Goal: Find specific page/section: Find specific page/section

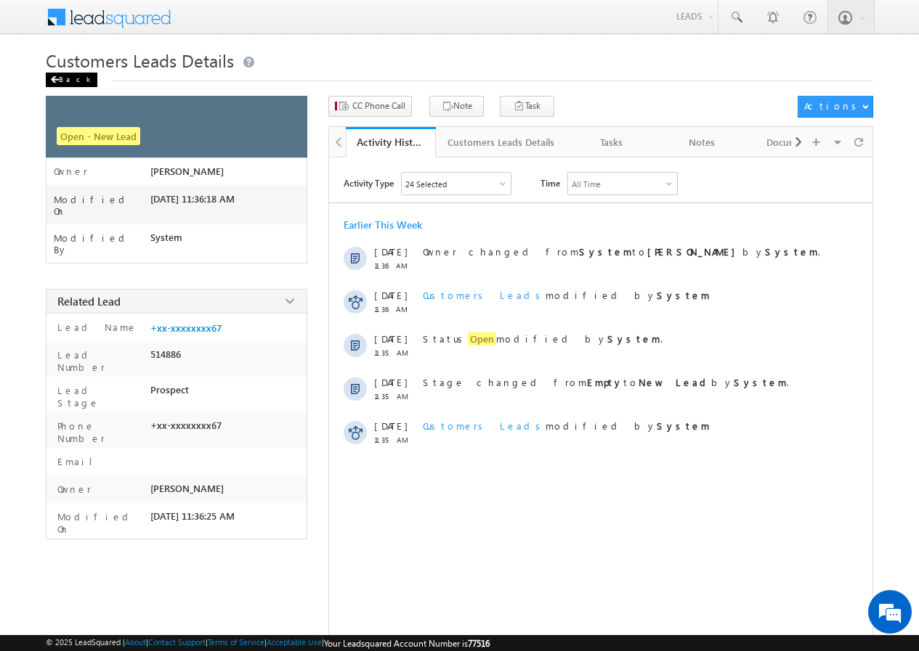
click at [60, 78] on div "Back" at bounding box center [72, 80] width 52 height 15
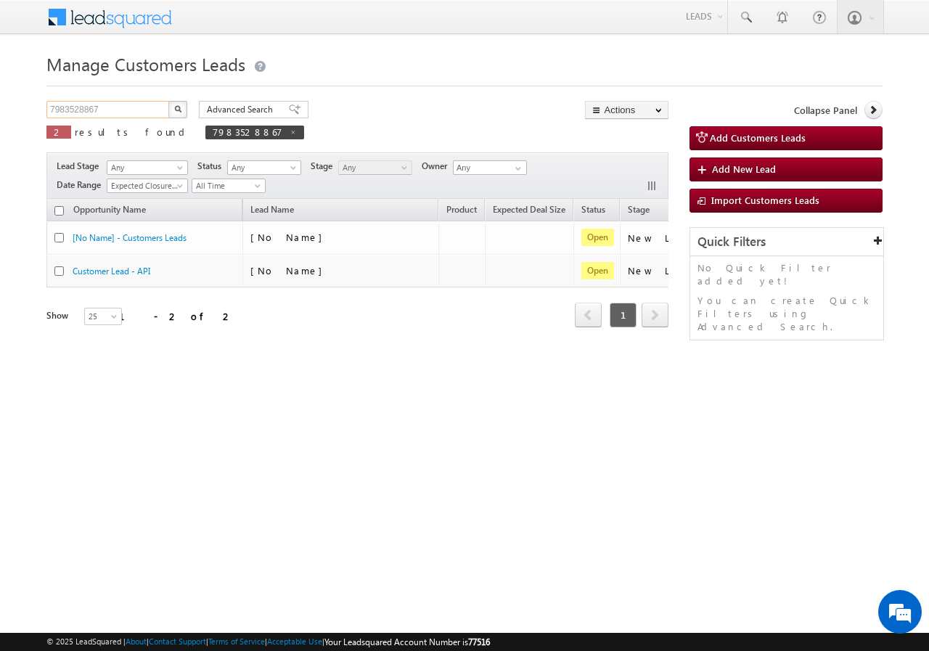
click at [118, 109] on input "7983528867" at bounding box center [108, 109] width 124 height 17
paste input "9928561449"
type input "9928561449"
click at [170, 107] on button "button" at bounding box center [177, 109] width 19 height 17
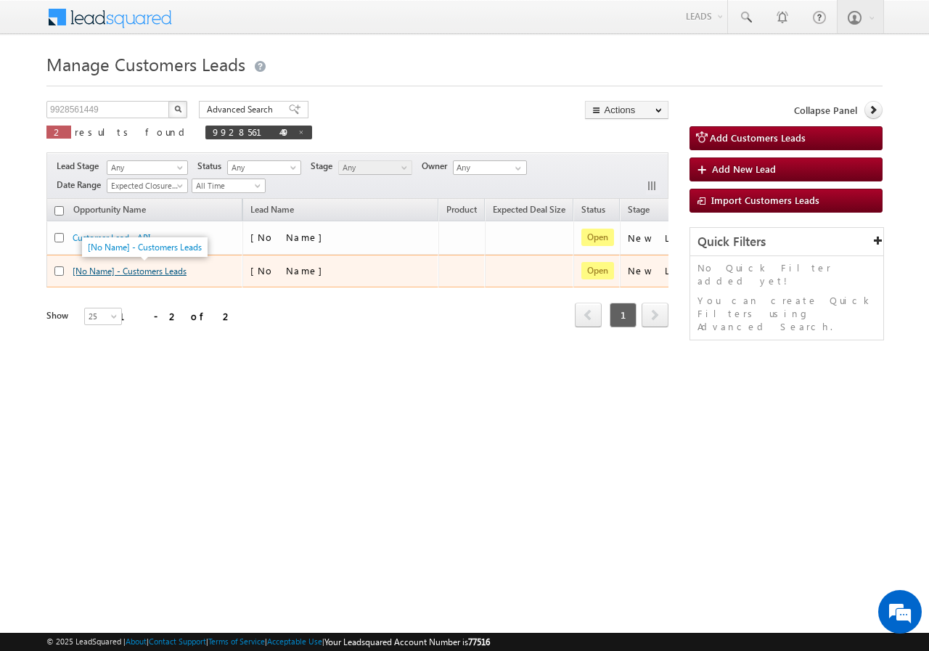
click at [138, 266] on link "[No Name] - Customers Leads" at bounding box center [130, 271] width 114 height 11
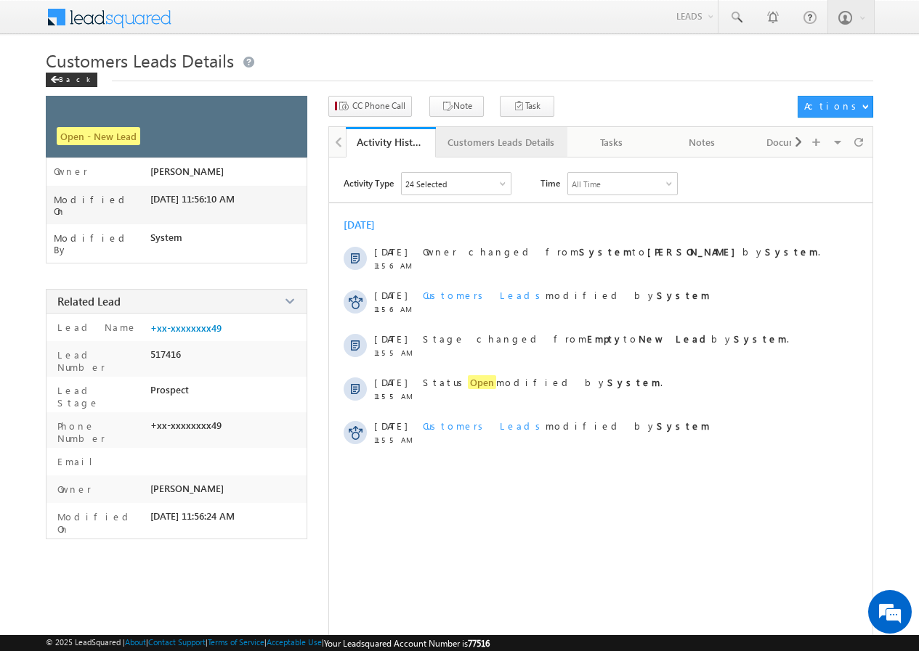
click at [492, 150] on div "Customers Leads Details" at bounding box center [500, 142] width 107 height 17
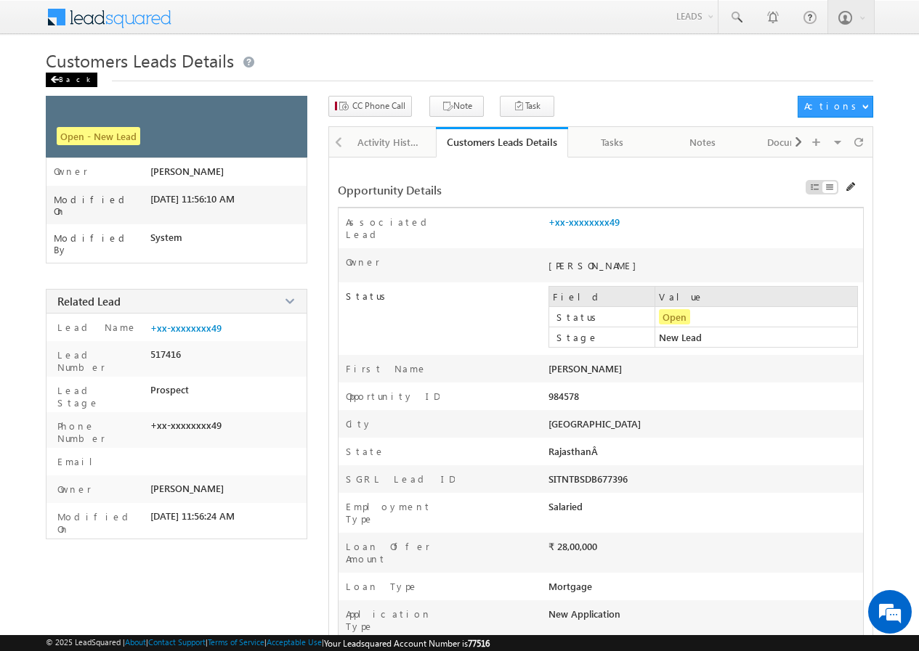
click at [64, 76] on div "Back" at bounding box center [72, 80] width 52 height 15
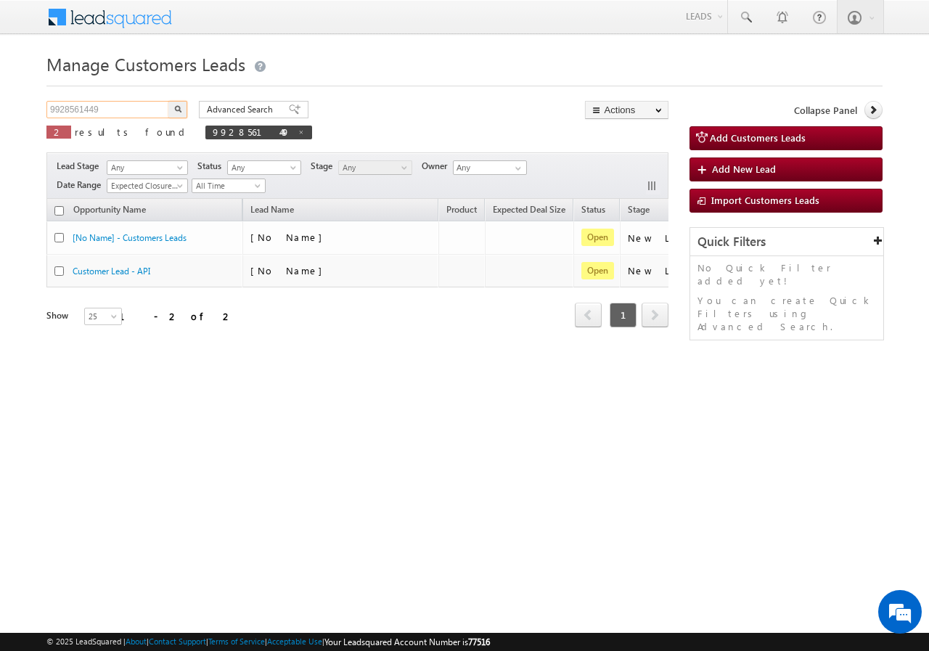
click at [124, 107] on input "9928561449" at bounding box center [108, 109] width 124 height 17
paste input "414888348"
type input "9414888348"
click at [175, 110] on img "button" at bounding box center [177, 108] width 7 height 7
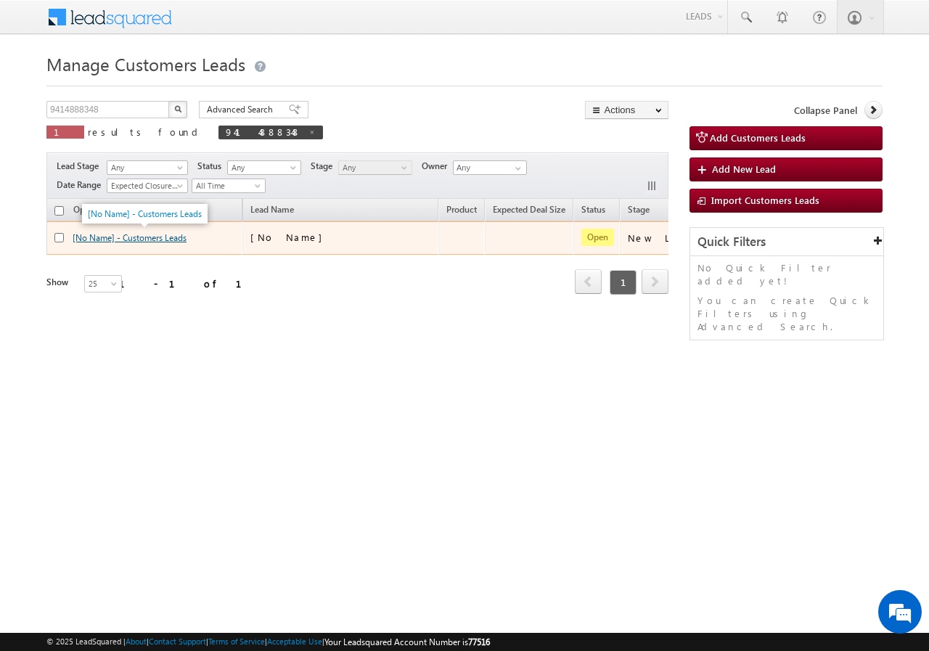
click at [141, 240] on link "[No Name] - Customers Leads" at bounding box center [130, 237] width 114 height 11
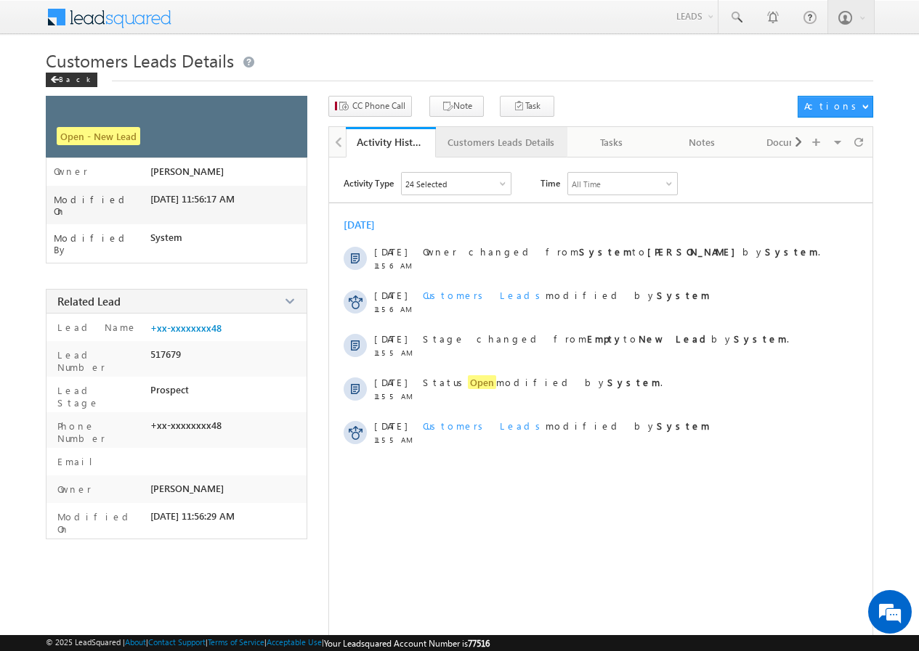
click at [472, 141] on div "Customers Leads Details" at bounding box center [500, 142] width 107 height 17
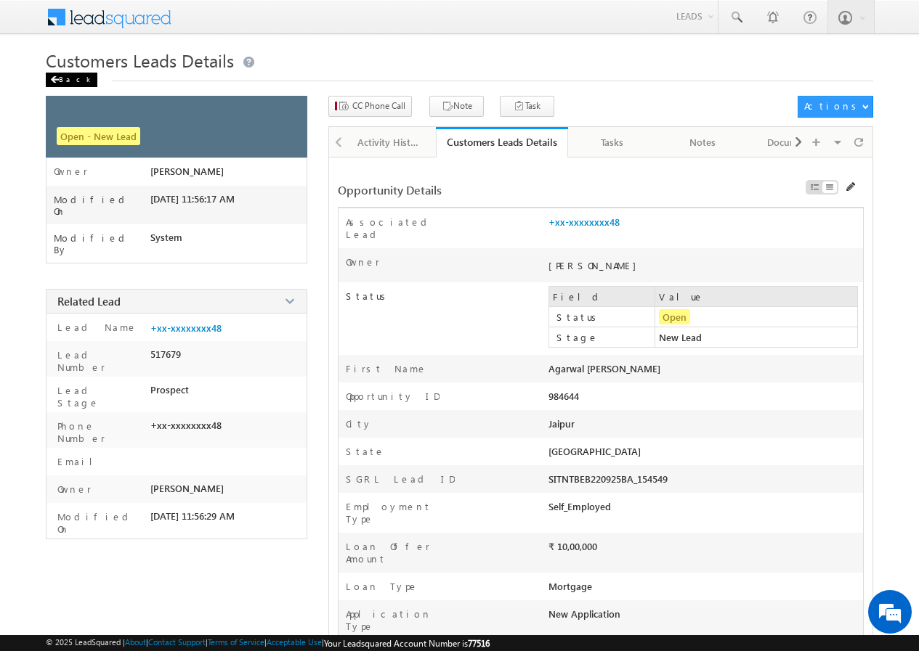
click at [56, 77] on span at bounding box center [54, 79] width 9 height 7
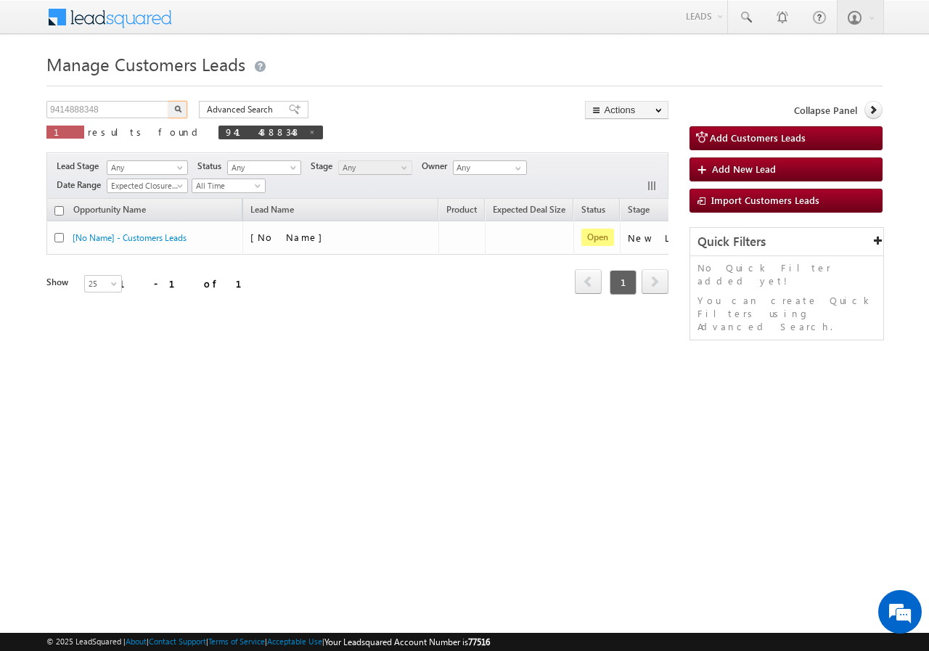
click at [131, 113] on input "9414888348" at bounding box center [108, 109] width 124 height 17
type input "9420582425"
click at [182, 105] on button "button" at bounding box center [177, 109] width 19 height 17
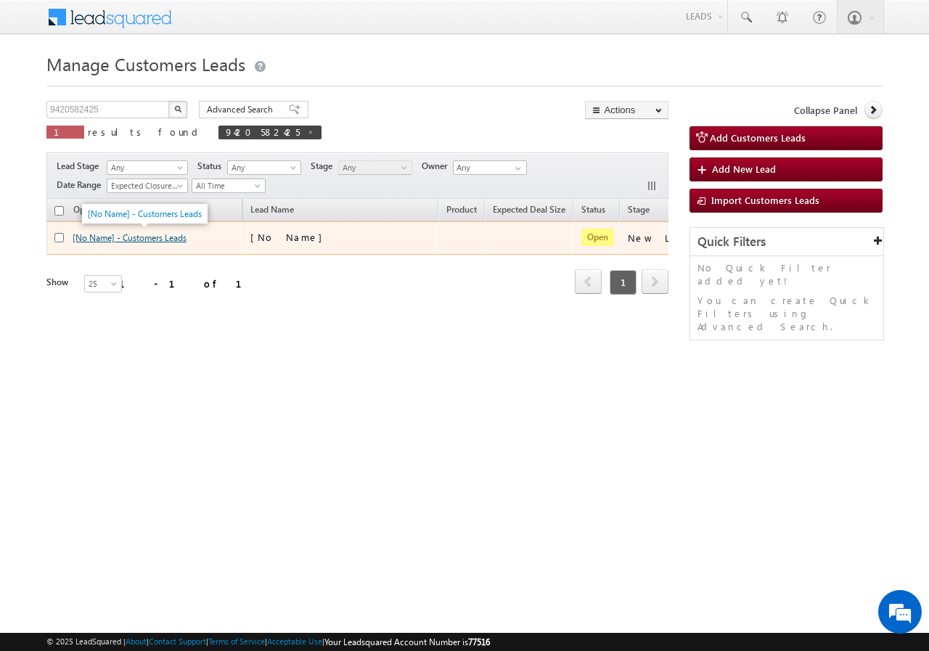
click at [154, 237] on link "[No Name] - Customers Leads" at bounding box center [130, 237] width 114 height 11
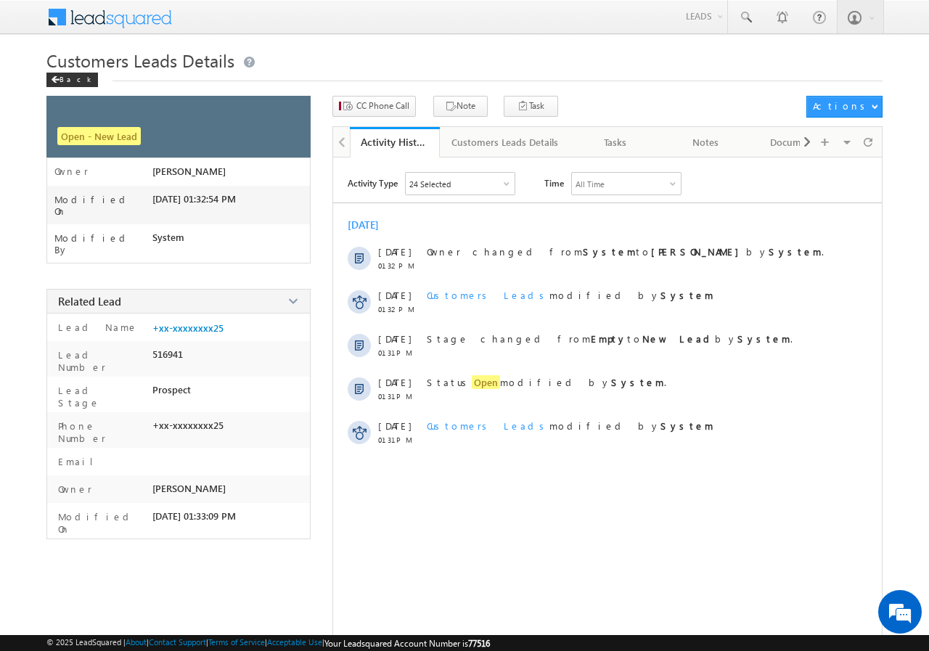
click at [497, 154] on link "Customers Leads Details" at bounding box center [505, 142] width 131 height 30
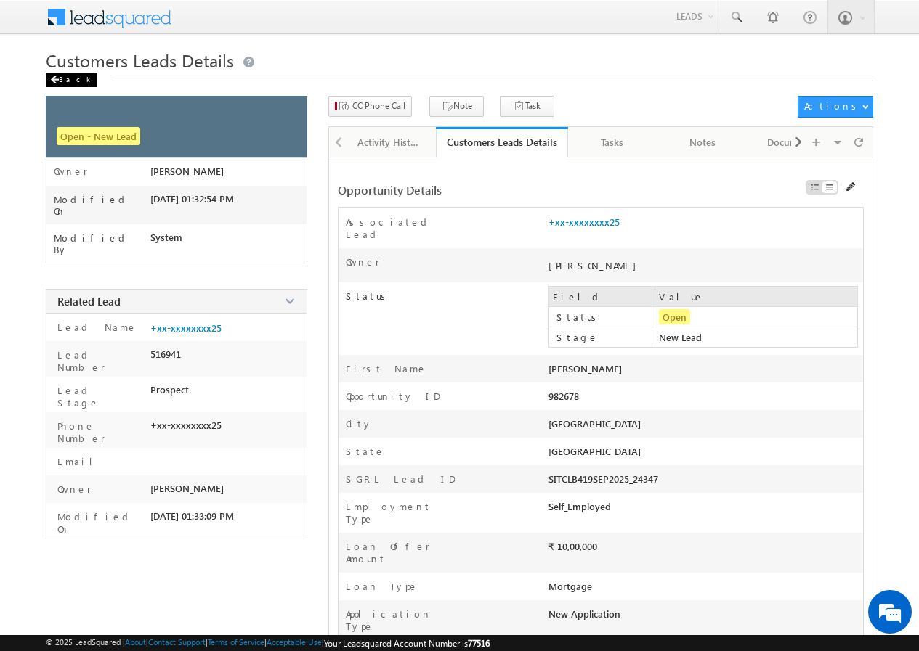
click at [66, 79] on div "Back" at bounding box center [72, 80] width 52 height 15
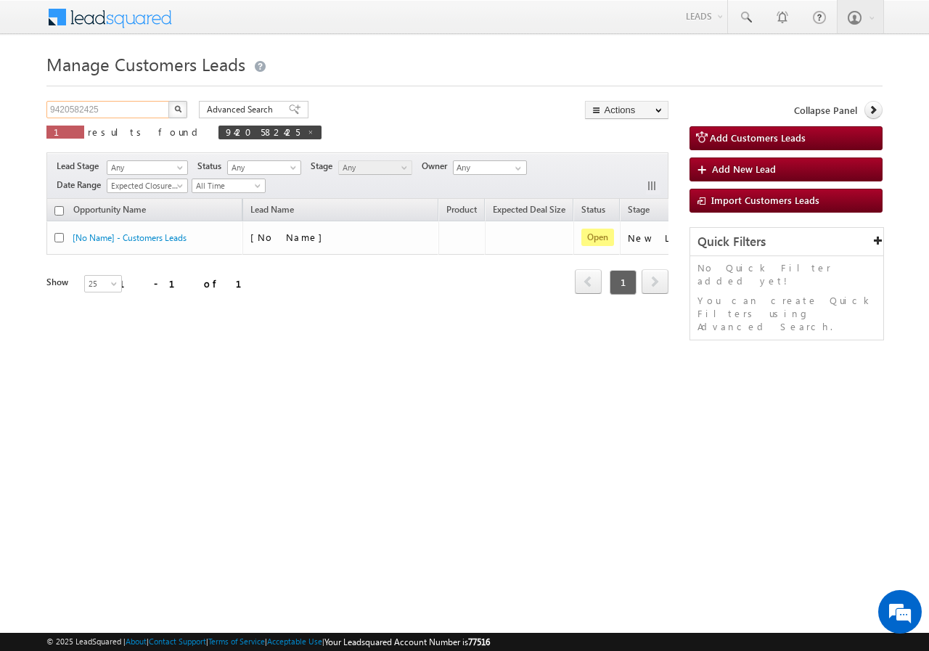
click at [108, 111] on input "9420582425" at bounding box center [108, 109] width 124 height 17
paste input "930920928"
type input "9930920928"
click at [184, 106] on button "button" at bounding box center [177, 109] width 19 height 17
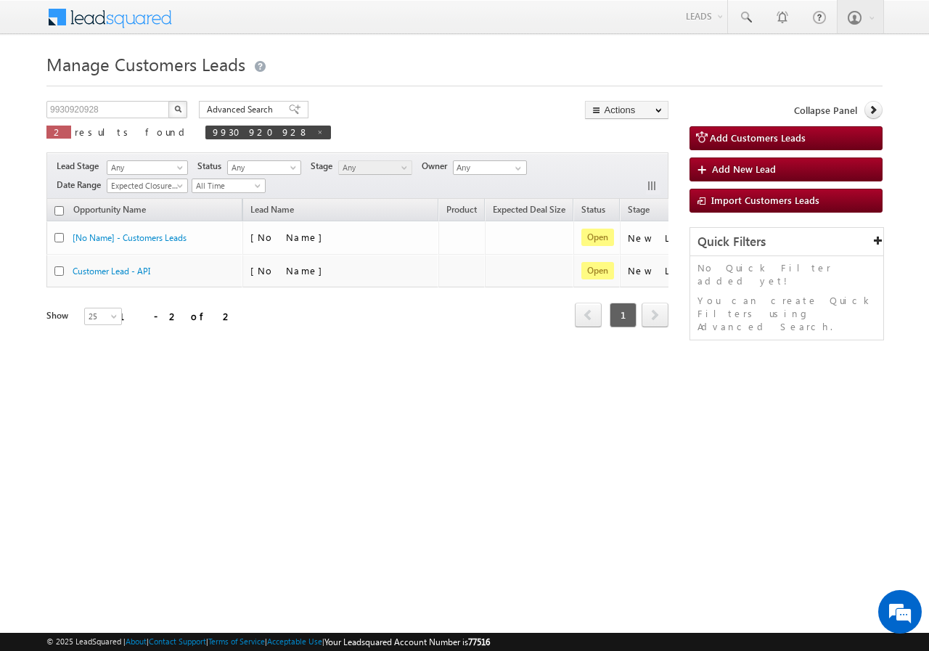
click at [122, 100] on div "Manage Customers Leads 9930920928 X 2 results found 9930920928 Advanced Search …" at bounding box center [464, 230] width 836 height 363
click at [128, 112] on input "9930920928" at bounding box center [108, 109] width 124 height 17
paste input "825339631"
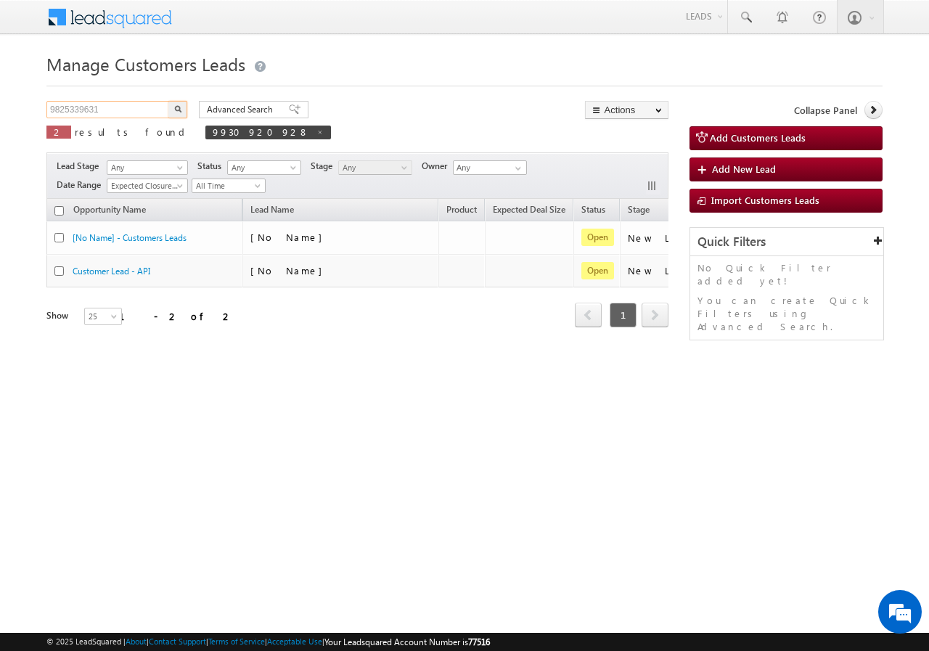
type input "9825339631"
click at [179, 105] on button "button" at bounding box center [177, 109] width 19 height 17
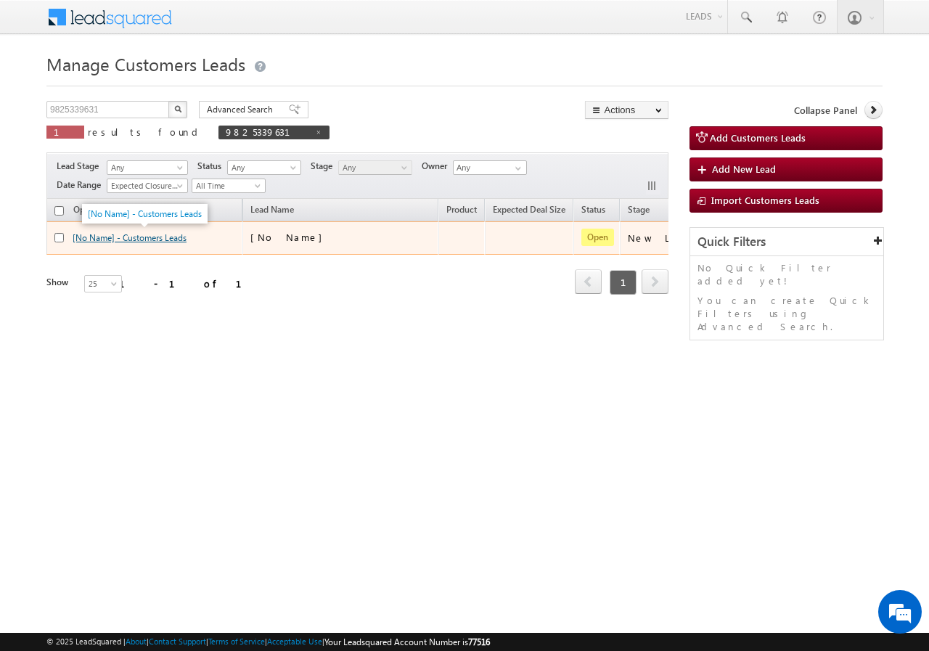
click at [146, 236] on link "[No Name] - Customers Leads" at bounding box center [130, 237] width 114 height 11
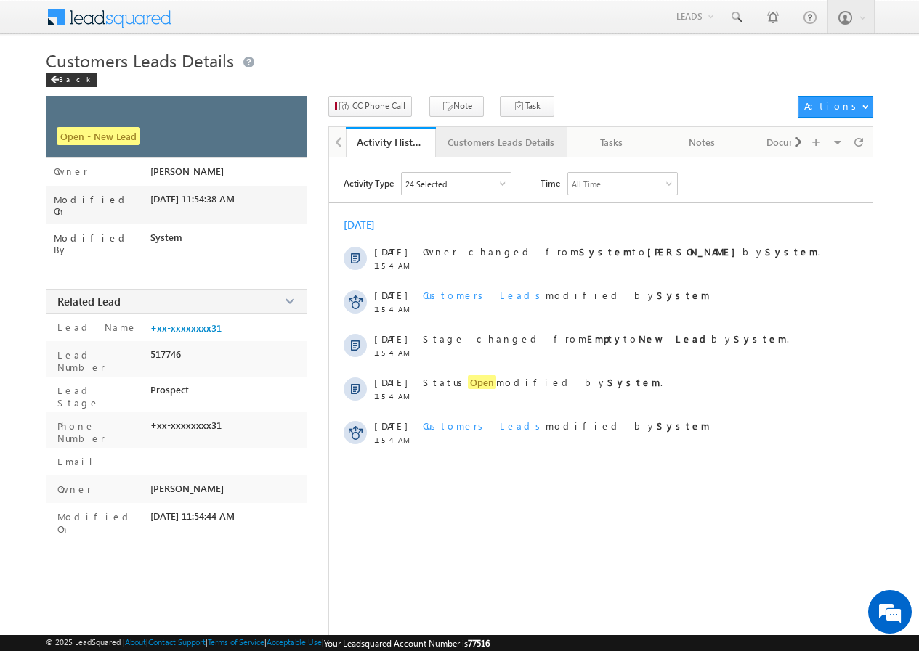
click at [476, 139] on div "Customers Leads Details" at bounding box center [500, 142] width 107 height 17
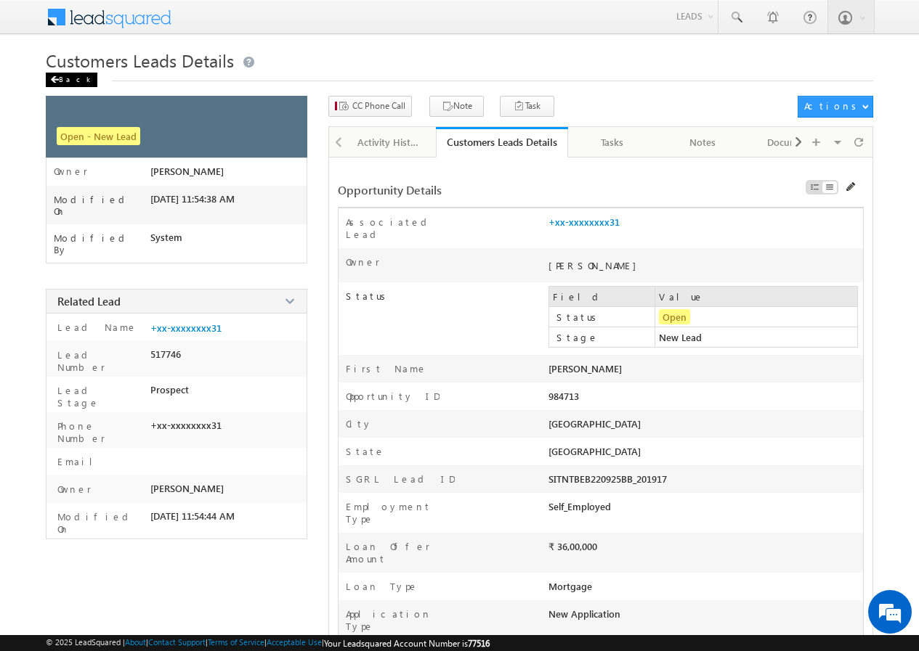
click at [62, 78] on div "Back" at bounding box center [72, 80] width 52 height 15
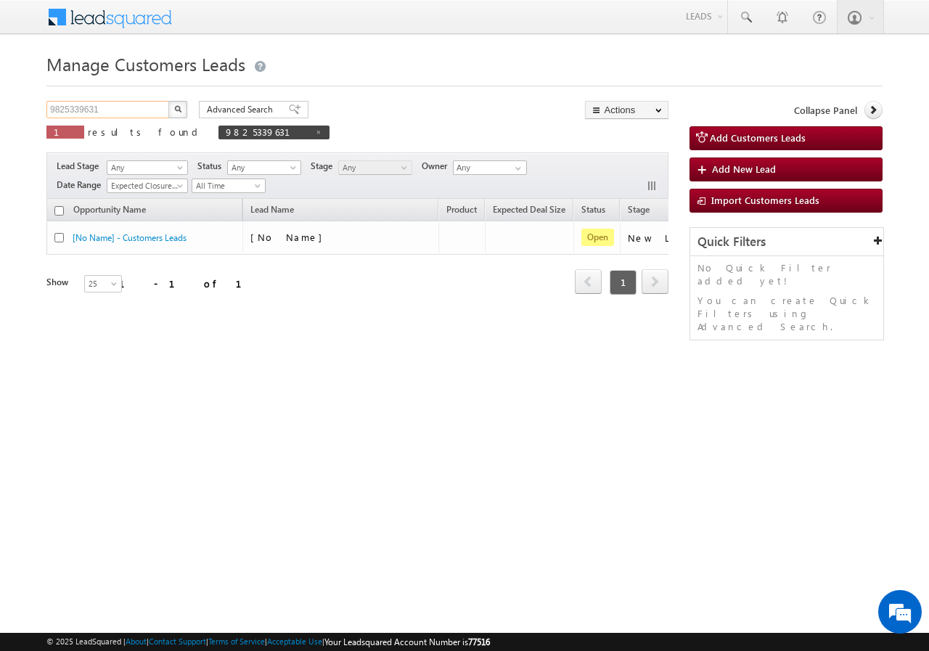
click at [111, 112] on input "9825339631" at bounding box center [108, 109] width 124 height 17
paste input "7754856660"
type input "7754856660"
click at [179, 109] on img "button" at bounding box center [177, 108] width 7 height 7
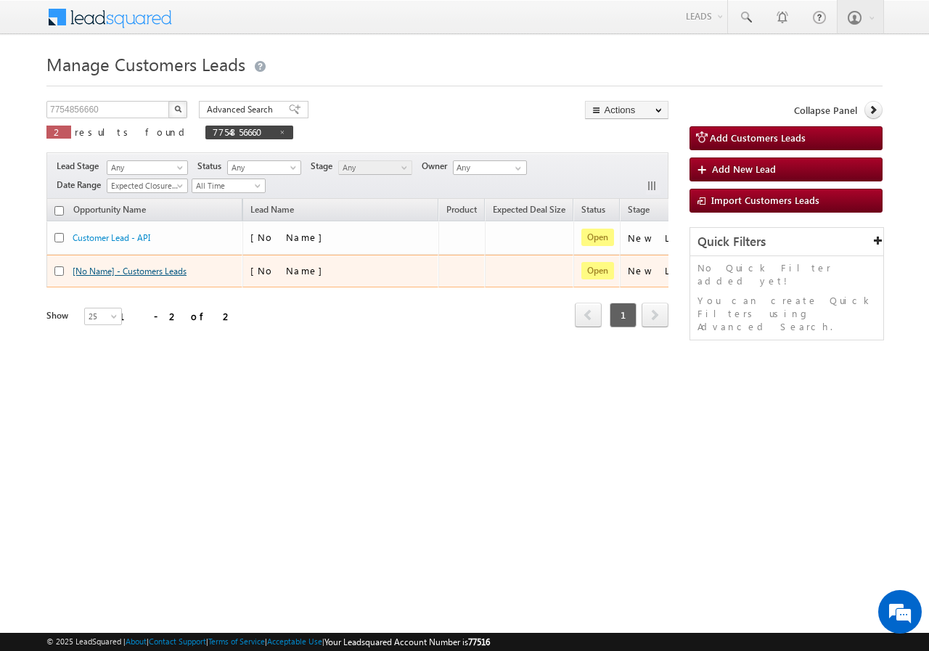
click at [123, 269] on link "[No Name] - Customers Leads" at bounding box center [130, 271] width 114 height 11
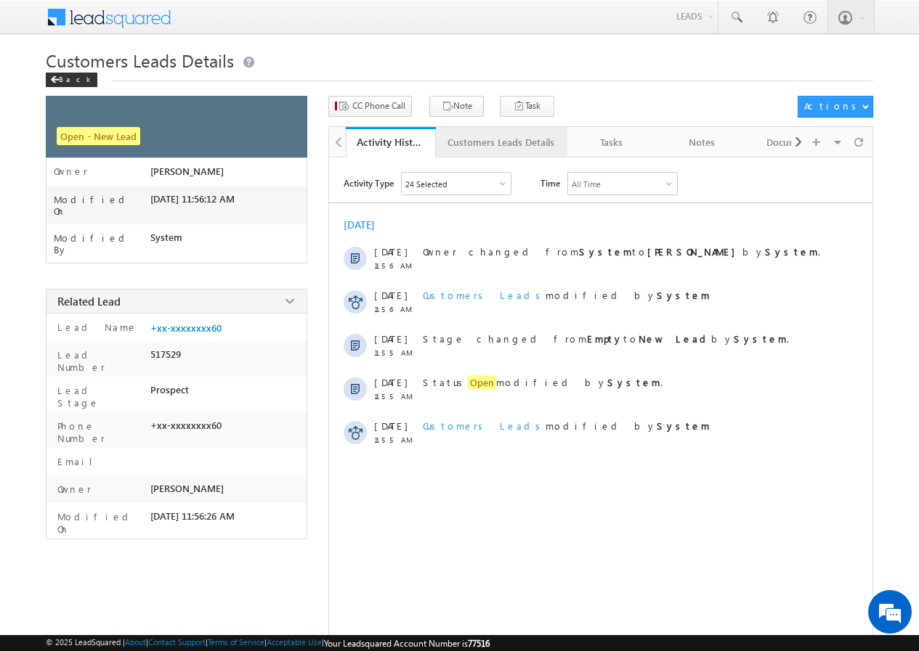
click at [481, 144] on div "Customers Leads Details" at bounding box center [500, 142] width 107 height 17
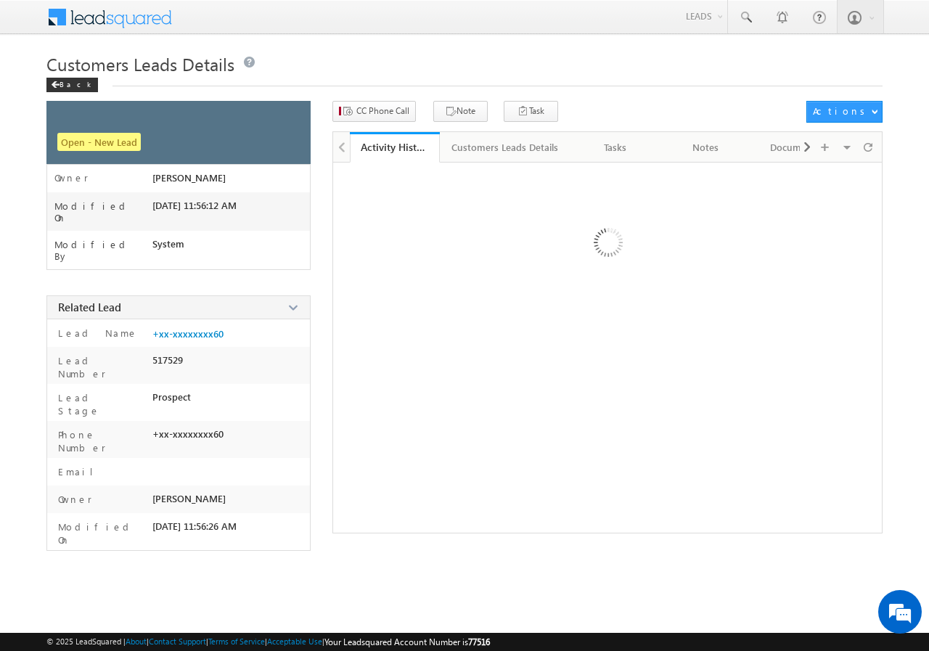
click at [76, 89] on div "Back" at bounding box center [72, 85] width 52 height 15
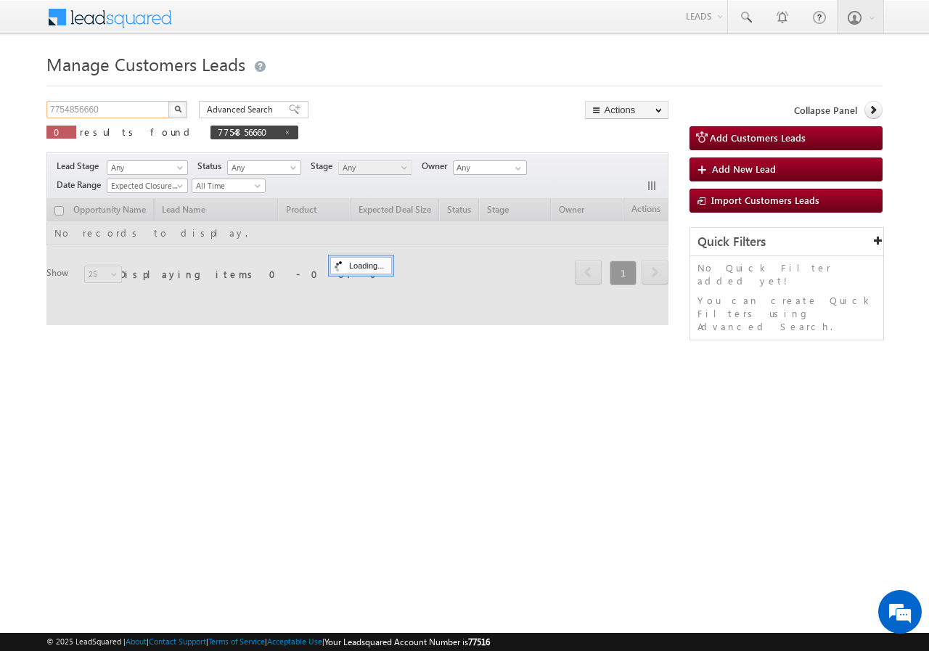
click at [119, 107] on input "7754856660" at bounding box center [108, 109] width 124 height 17
click at [120, 107] on input "7754856660" at bounding box center [108, 109] width 124 height 17
paste input "9860713688"
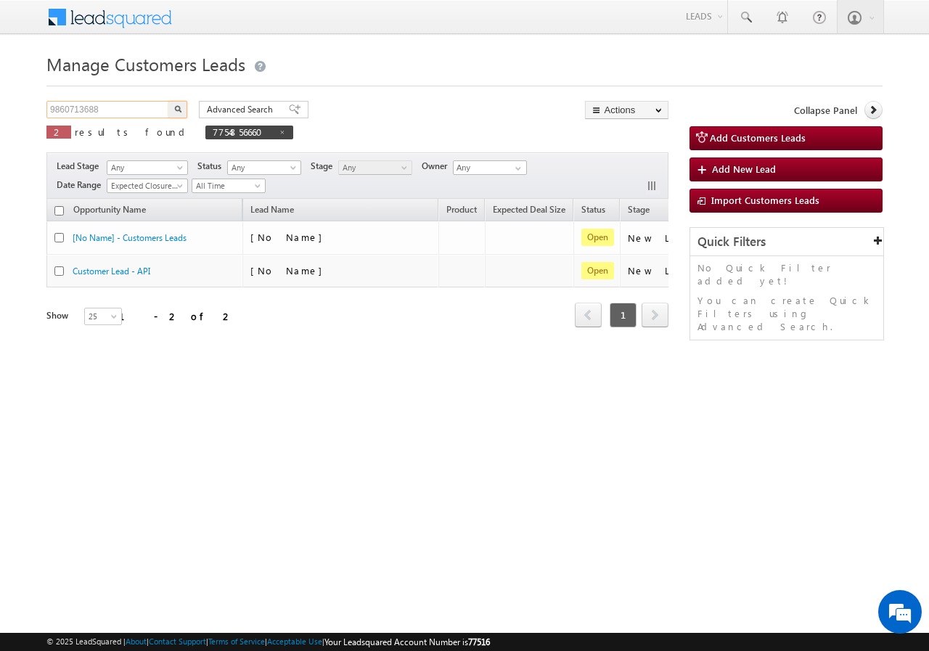
click at [162, 113] on input "9860713688" at bounding box center [108, 109] width 124 height 17
click at [178, 107] on img "button" at bounding box center [177, 108] width 7 height 7
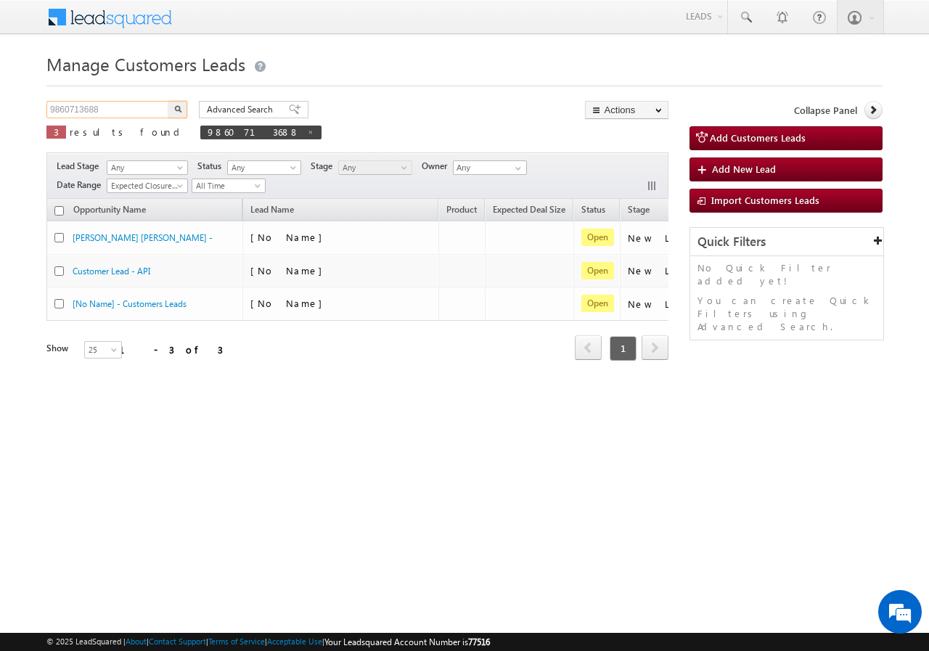
click at [137, 108] on input "9860713688" at bounding box center [108, 109] width 124 height 17
paste input "935037154"
type input "9935037154"
click at [186, 106] on button "button" at bounding box center [177, 109] width 19 height 17
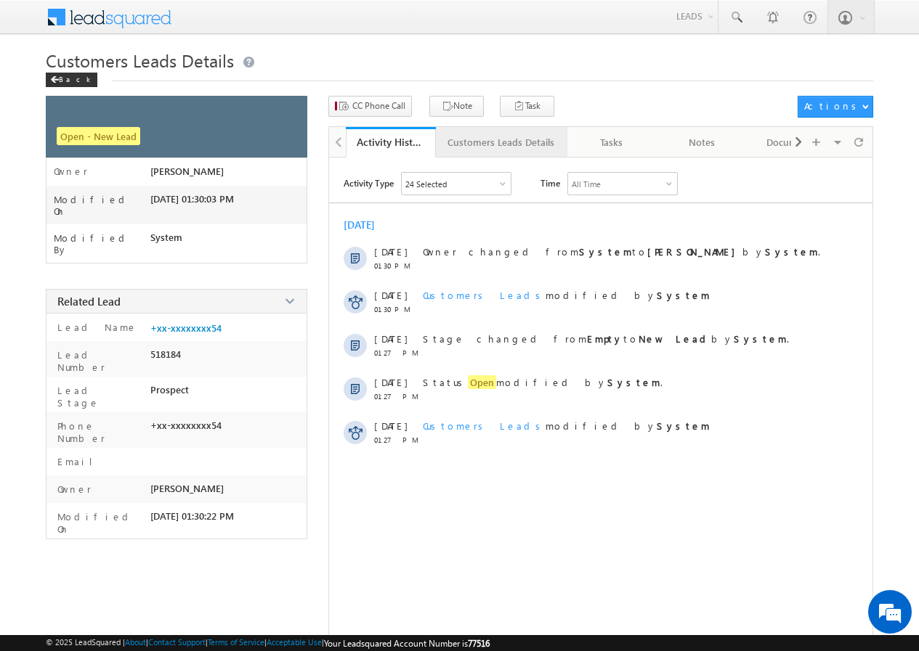
click at [463, 149] on div "Customers Leads Details" at bounding box center [500, 142] width 107 height 17
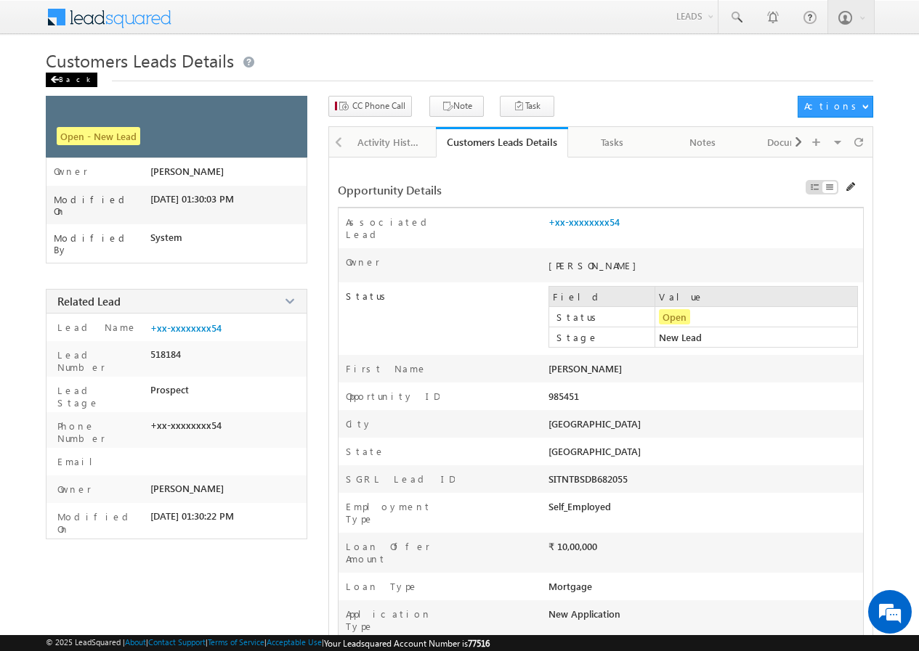
click at [76, 84] on div "Back" at bounding box center [72, 80] width 52 height 15
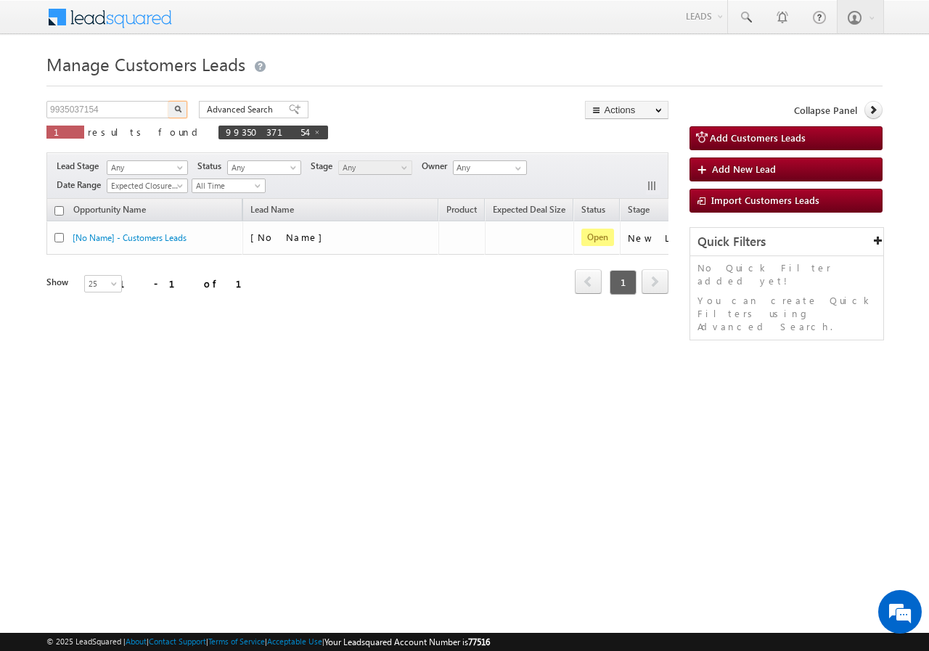
click at [106, 107] on input "9935037154" at bounding box center [108, 109] width 124 height 17
click at [178, 105] on img "button" at bounding box center [177, 108] width 7 height 7
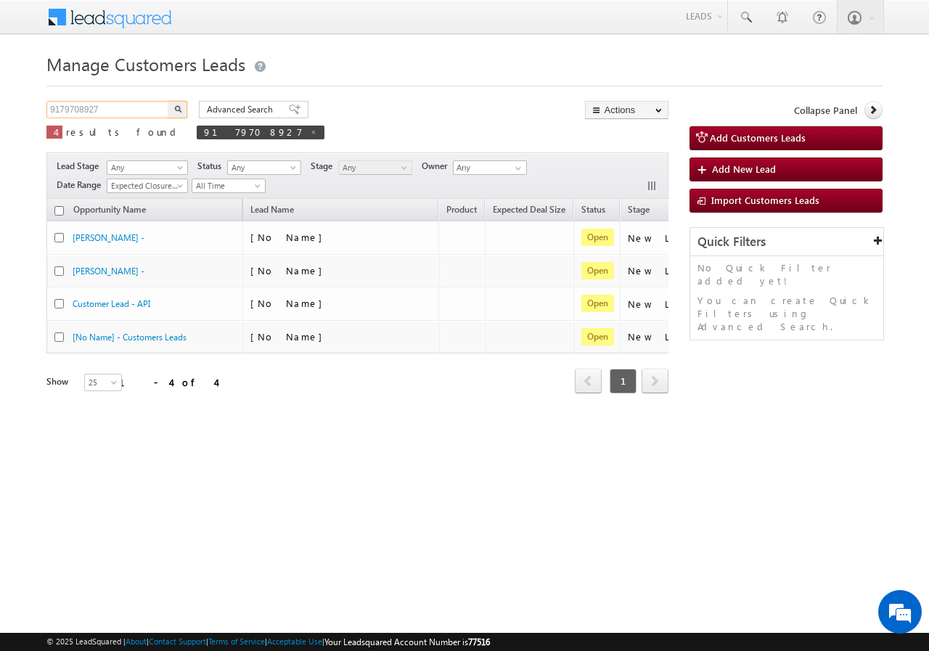
click at [140, 115] on input "9179708927" at bounding box center [108, 109] width 124 height 17
paste input "8827374549"
type input "8827374549"
click at [178, 108] on img "button" at bounding box center [177, 108] width 7 height 7
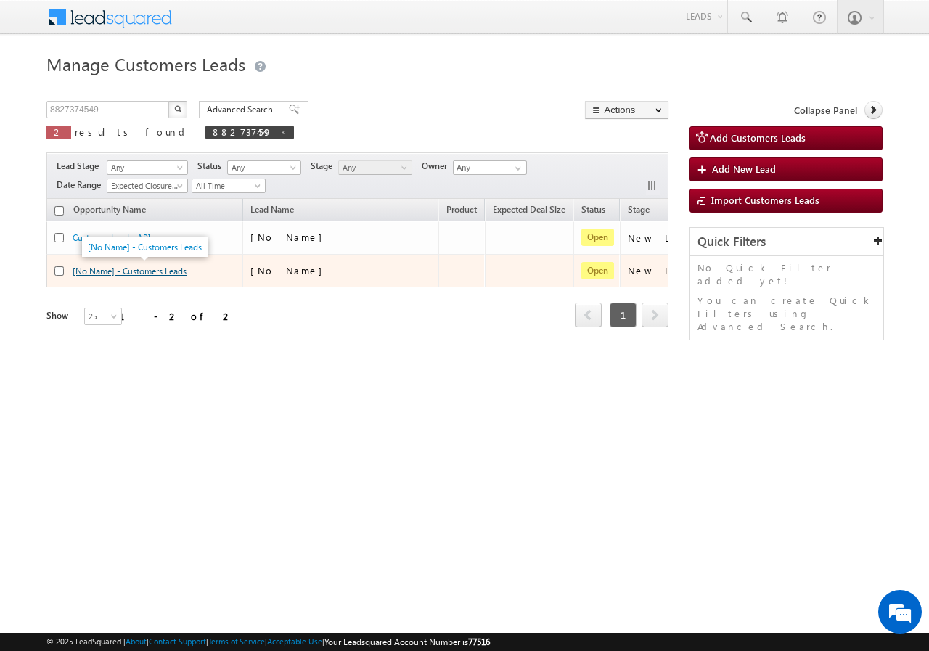
click at [146, 272] on link "[No Name] - Customers Leads" at bounding box center [130, 271] width 114 height 11
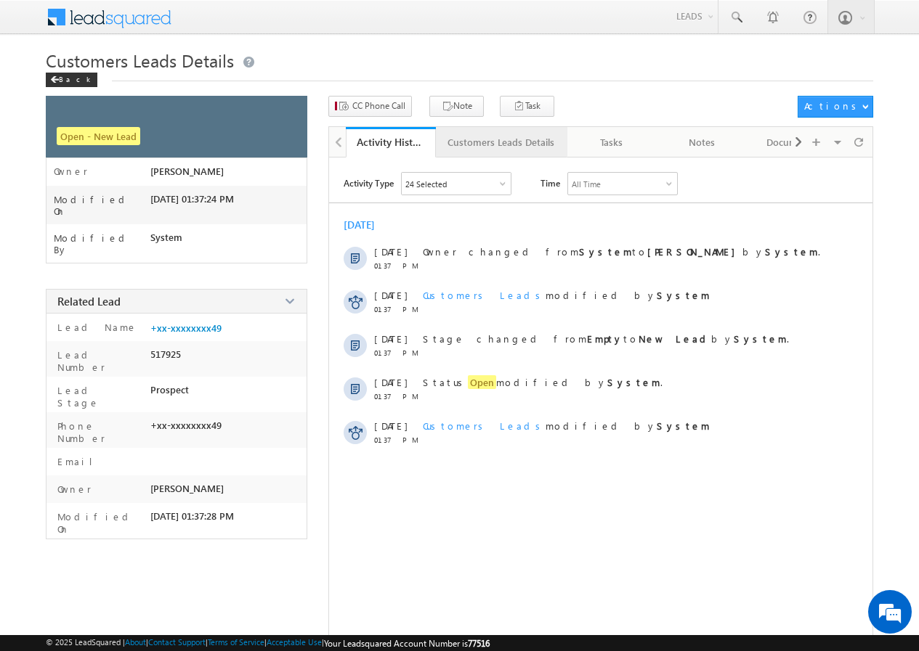
click at [476, 144] on div "Customers Leads Details" at bounding box center [500, 142] width 107 height 17
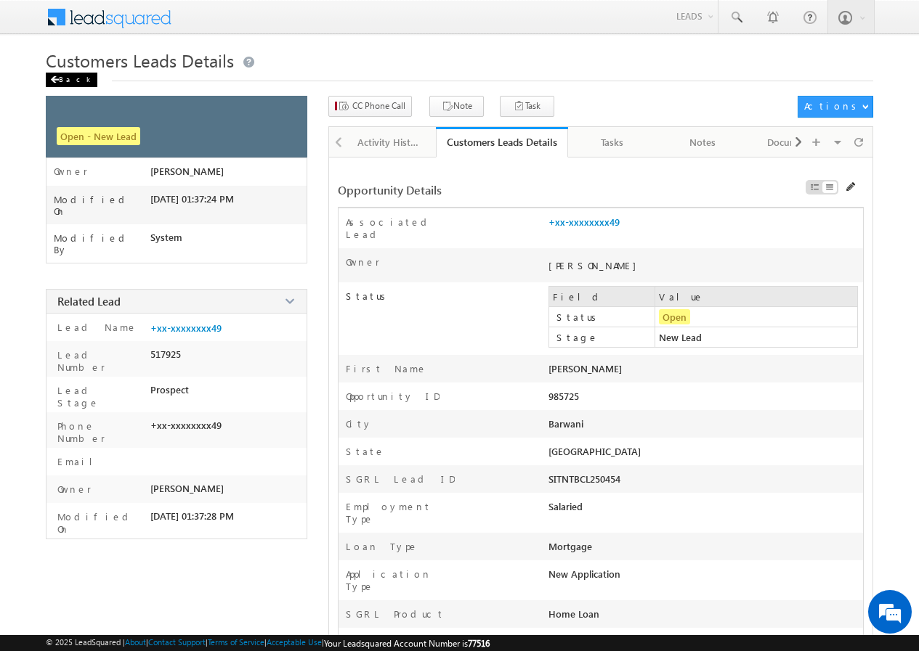
click at [62, 80] on div "Back" at bounding box center [72, 80] width 52 height 15
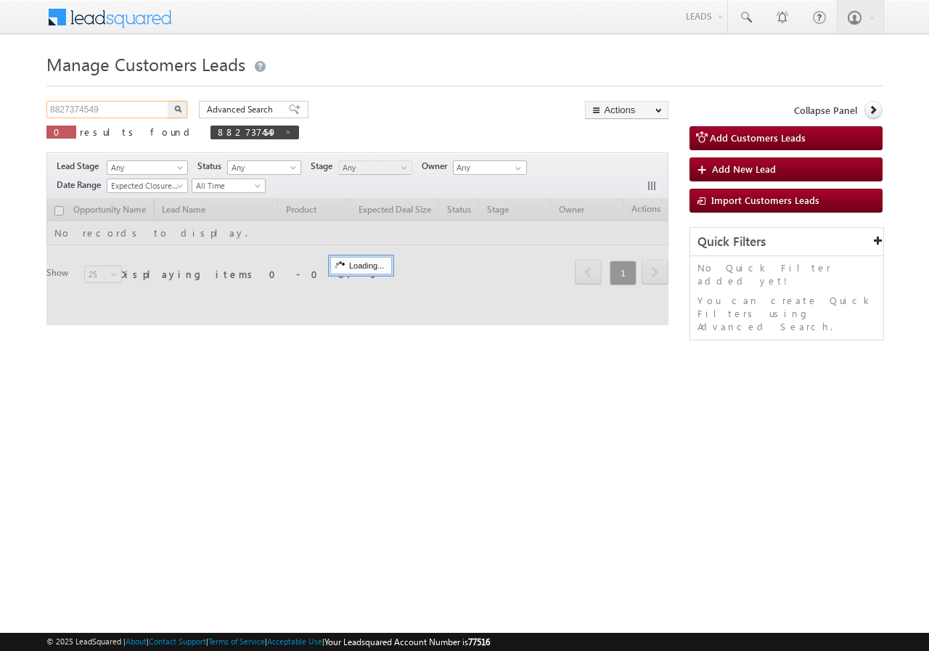
click at [116, 106] on input "8827374549" at bounding box center [108, 109] width 124 height 17
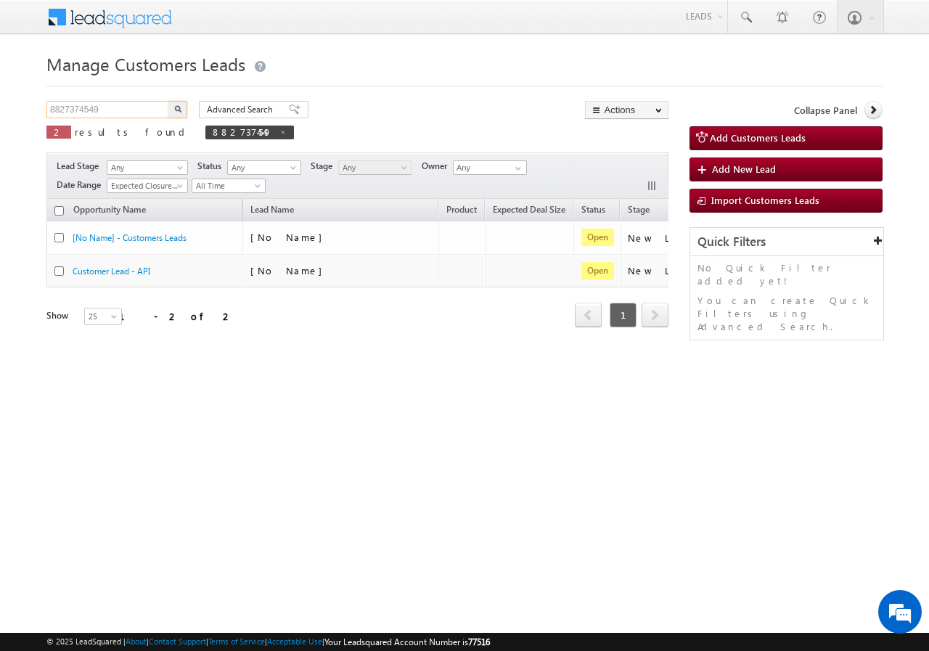
paste input "9355503397"
type input "9355503397"
click at [175, 107] on img "button" at bounding box center [177, 108] width 7 height 7
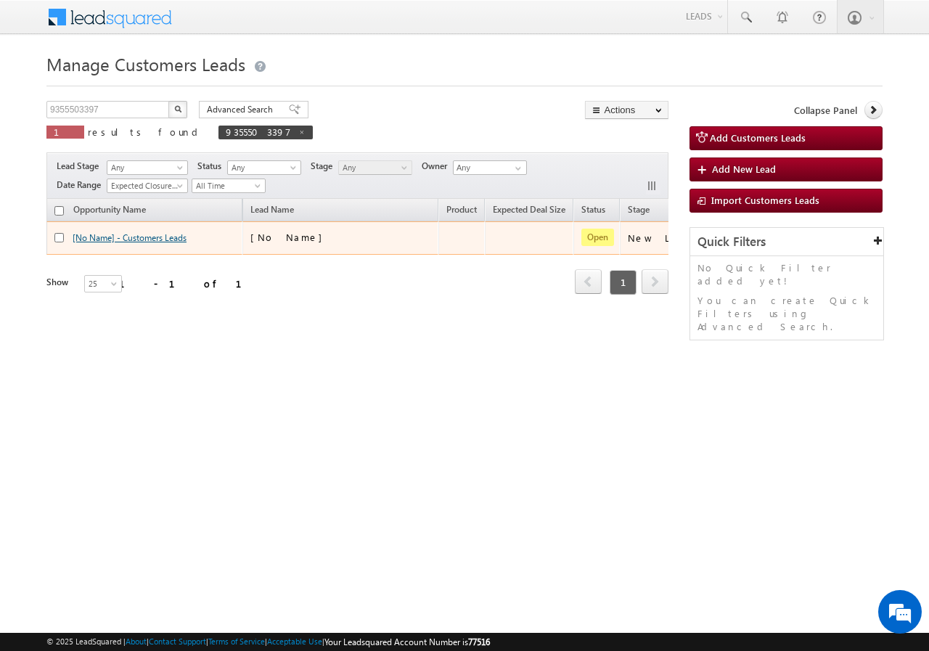
click at [174, 237] on link "[No Name] - Customers Leads" at bounding box center [130, 237] width 114 height 11
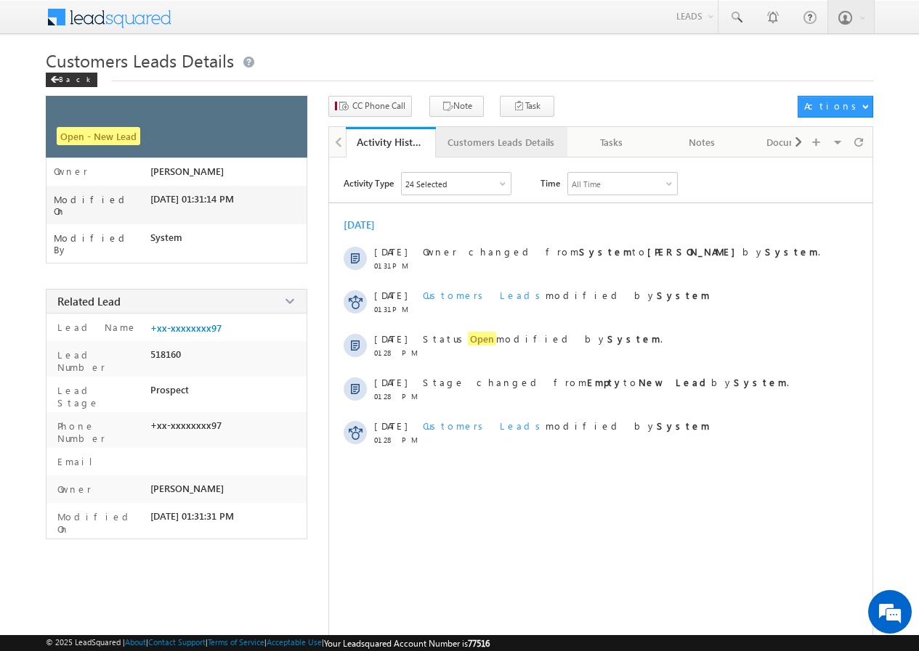
click at [468, 147] on div "Customers Leads Details" at bounding box center [500, 142] width 107 height 17
